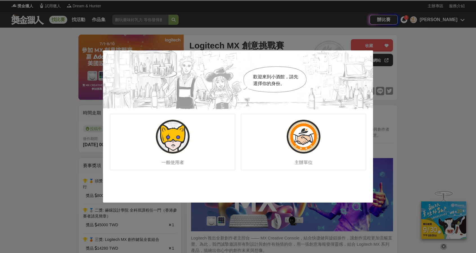
click at [393, 63] on div "歡迎來到小酒館，請先選擇你的身份。 一般使用者 主辦單位" at bounding box center [238, 126] width 476 height 253
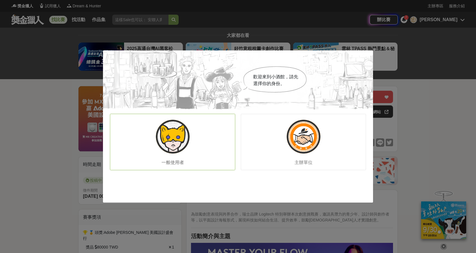
click at [184, 144] on img at bounding box center [173, 137] width 34 height 34
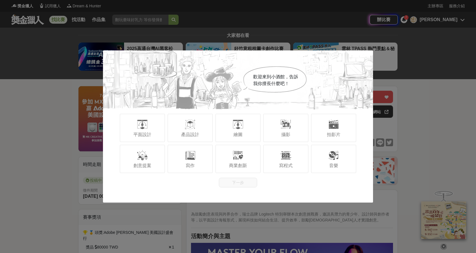
click at [401, 66] on div "歡迎來到小酒館，告訴我你擅長什麼吧！ 平面設計 產品設計 繪圖 攝影 拍影片 創意提案 寫作 商業創新 寫程式 音樂 下一步" at bounding box center [238, 126] width 476 height 253
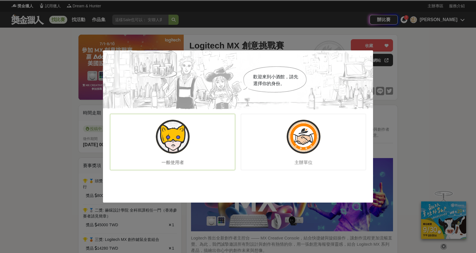
click at [183, 148] on img at bounding box center [173, 137] width 34 height 34
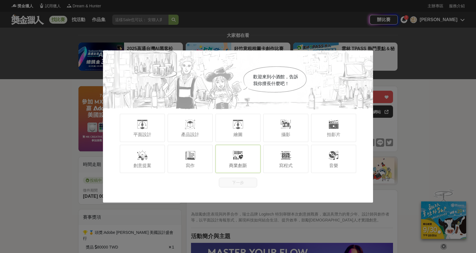
click at [241, 166] on span "商業創新" at bounding box center [238, 165] width 18 height 5
click at [250, 187] on div "歡迎來到小酒館，告訴我你擅長什麼吧！ 平面設計 產品設計 繪圖 攝影 拍影片 創意提案 寫作 商業創新 寫程式 音樂 下一步" at bounding box center [238, 126] width 270 height 152
click at [250, 185] on button "下一步" at bounding box center [238, 183] width 38 height 10
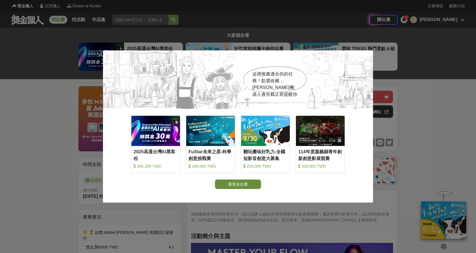
click at [249, 185] on button "看更多比賽" at bounding box center [238, 184] width 46 height 10
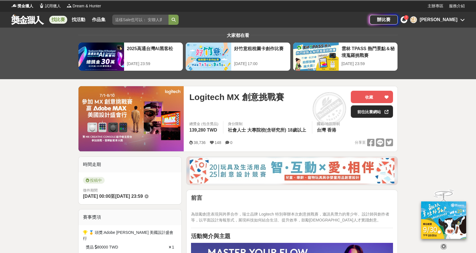
click at [376, 110] on link "前往比賽網站" at bounding box center [372, 111] width 42 height 12
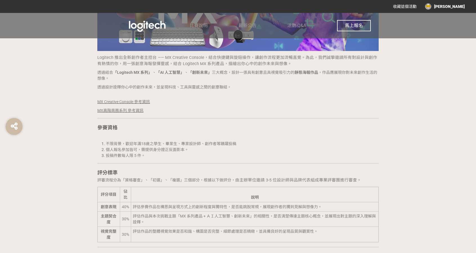
scroll to position [422, 0]
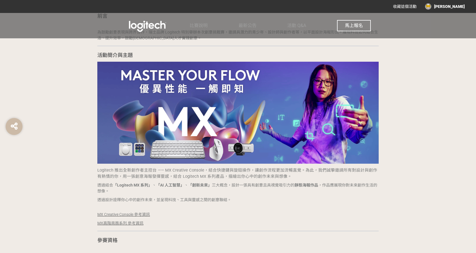
click at [361, 19] on div "馬上報名" at bounding box center [354, 25] width 34 height 25
click at [361, 22] on button "馬上報名" at bounding box center [354, 25] width 34 height 11
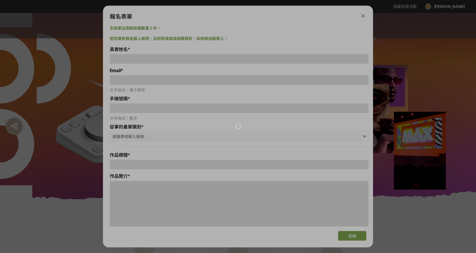
scroll to position [0, 0]
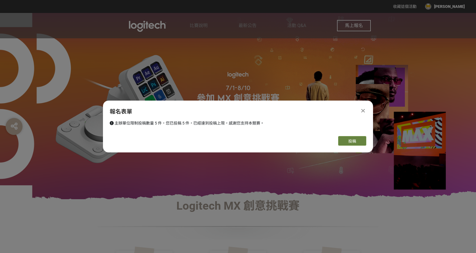
click at [341, 139] on button "投稿" at bounding box center [352, 141] width 28 height 10
click at [362, 108] on icon at bounding box center [363, 111] width 4 height 6
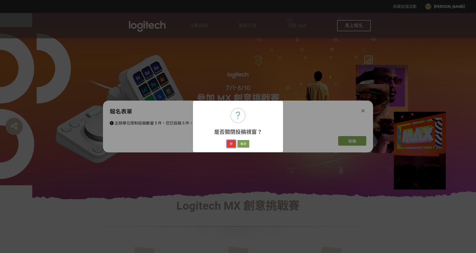
click at [229, 141] on button "好" at bounding box center [231, 144] width 9 height 8
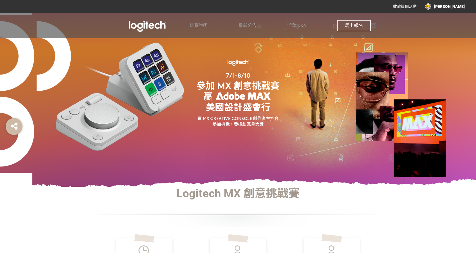
scroll to position [41, 0]
